Goal: Task Accomplishment & Management: Use online tool/utility

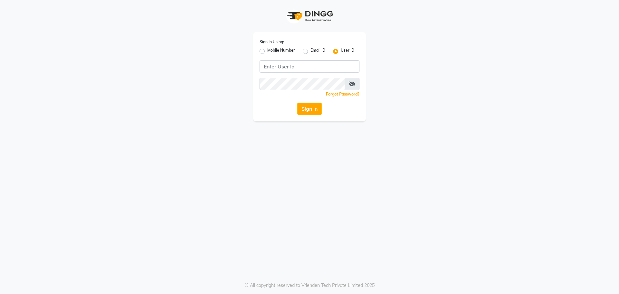
click at [267, 49] on label "Mobile Number" at bounding box center [281, 51] width 28 height 8
click at [267, 49] on input "Mobile Number" at bounding box center [269, 49] width 4 height 4
radio input "true"
radio input "false"
click at [305, 67] on input "Username" at bounding box center [320, 66] width 78 height 12
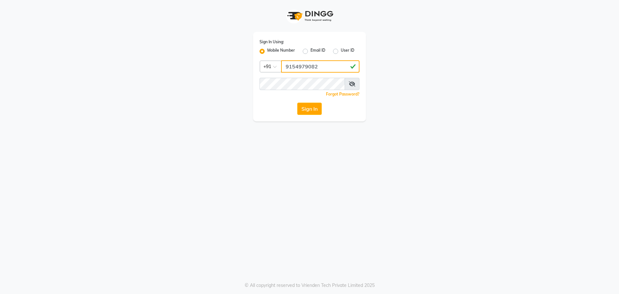
type input "9154979082"
click at [297, 103] on button "Sign In" at bounding box center [309, 109] width 25 height 12
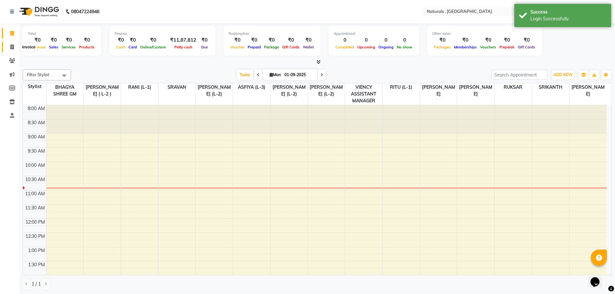
click at [15, 49] on span at bounding box center [11, 47] width 11 height 7
select select "5818"
select select "service"
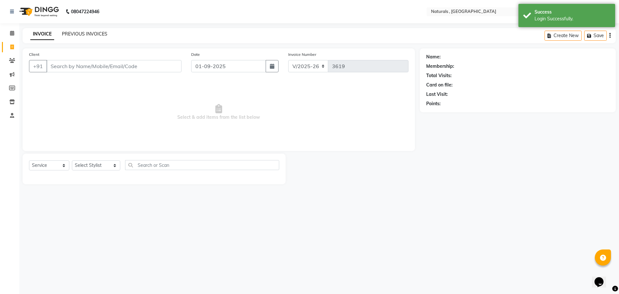
click at [88, 35] on link "PREVIOUS INVOICES" at bounding box center [84, 34] width 45 height 6
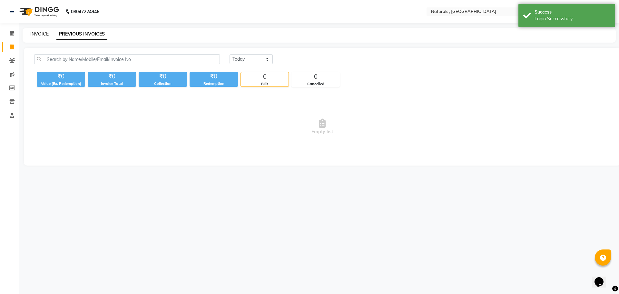
click at [35, 34] on link "INVOICE" at bounding box center [39, 34] width 18 height 6
select select "5818"
select select "service"
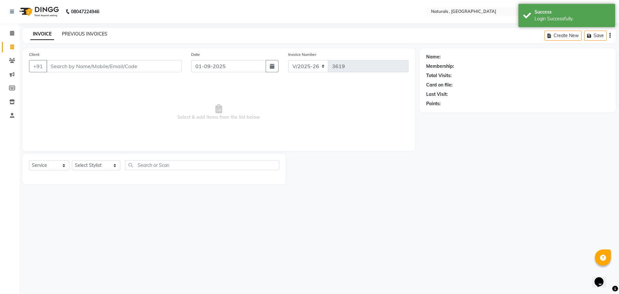
click at [85, 34] on link "PREVIOUS INVOICES" at bounding box center [84, 34] width 45 height 6
